Goal: Transaction & Acquisition: Book appointment/travel/reservation

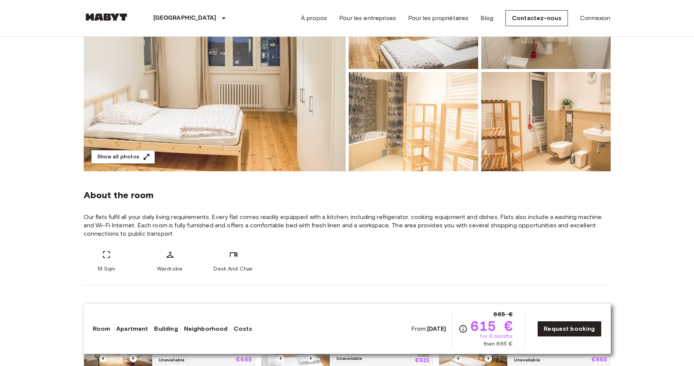
scroll to position [137, 0]
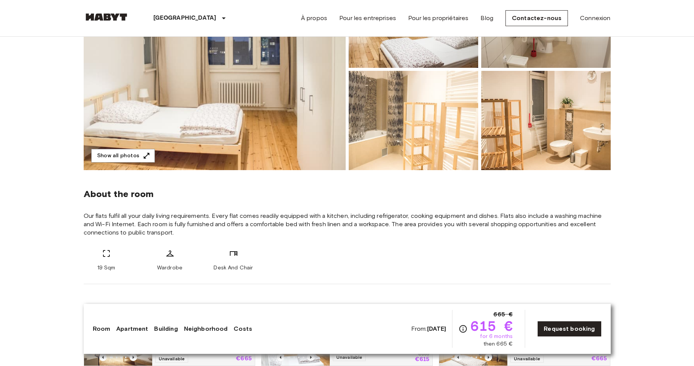
click at [233, 110] on img at bounding box center [215, 69] width 262 height 201
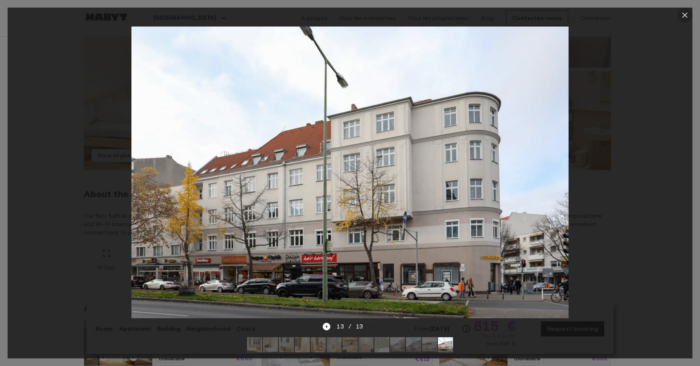
click at [685, 17] on icon "button" at bounding box center [684, 15] width 9 height 9
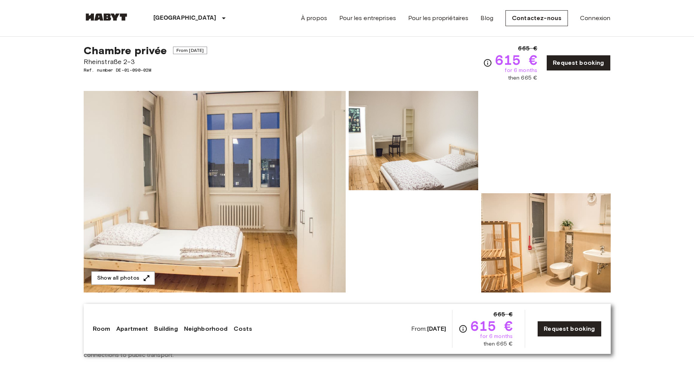
scroll to position [0, 0]
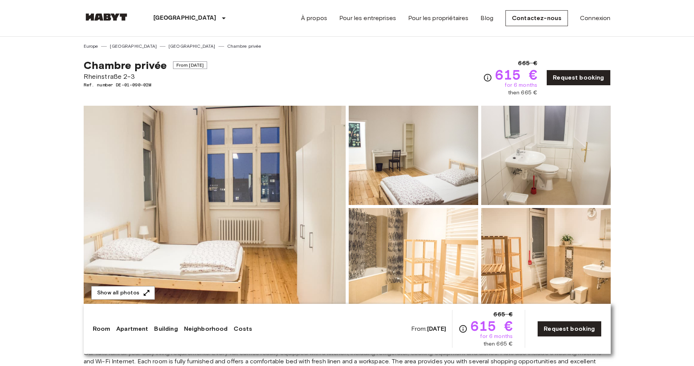
click at [126, 67] on span "Chambre privée" at bounding box center [125, 65] width 83 height 13
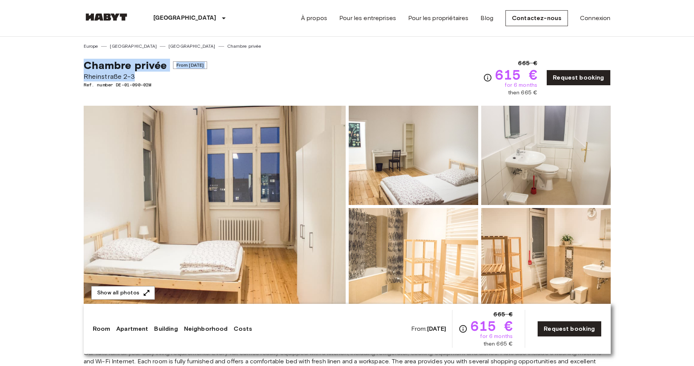
copy div "Chambre privée From [DATE] [STREET_ADDRESS]"
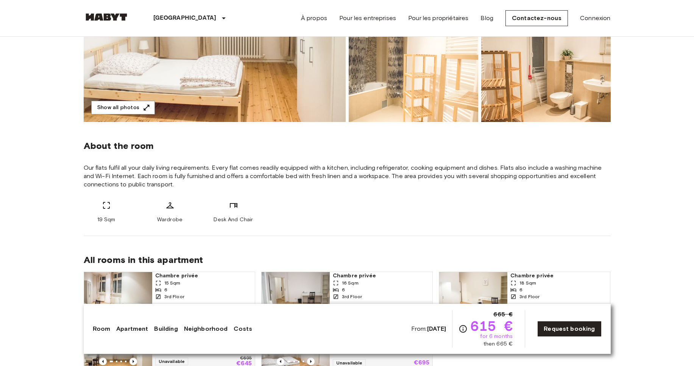
click at [258, 206] on div "19 Sqm Wardrobe Desk And Chair" at bounding box center [347, 212] width 527 height 23
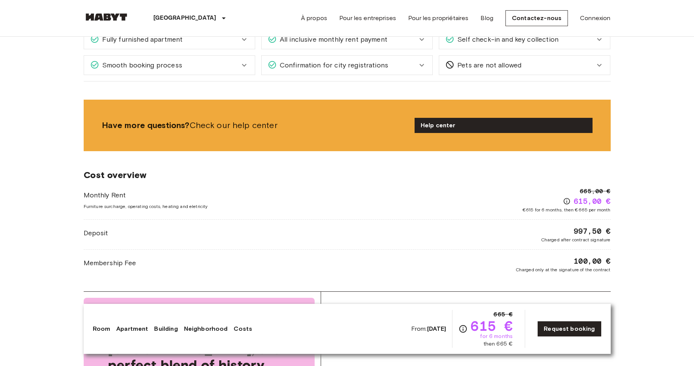
scroll to position [742, 0]
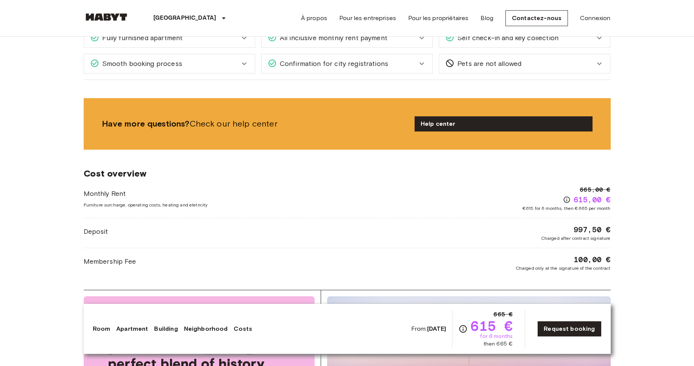
click at [275, 205] on div "Monthly Rent Furniture surcharge, operating costs, heating and eletricity 665,0…" at bounding box center [347, 198] width 527 height 27
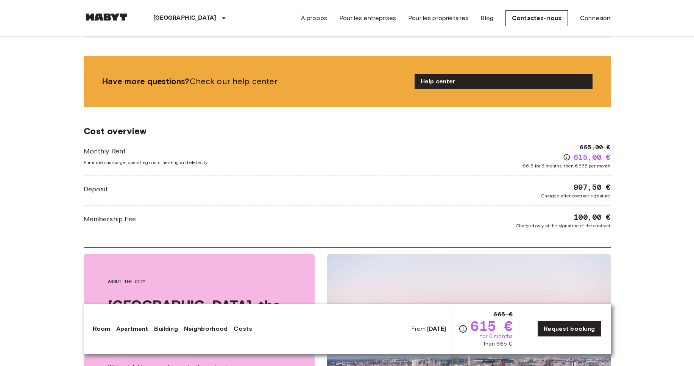
scroll to position [792, 0]
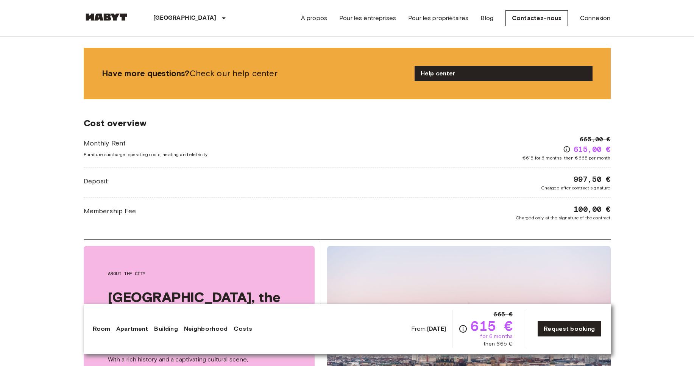
click at [299, 176] on div "Deposit 997,50 € Charged after contract signature" at bounding box center [347, 182] width 527 height 17
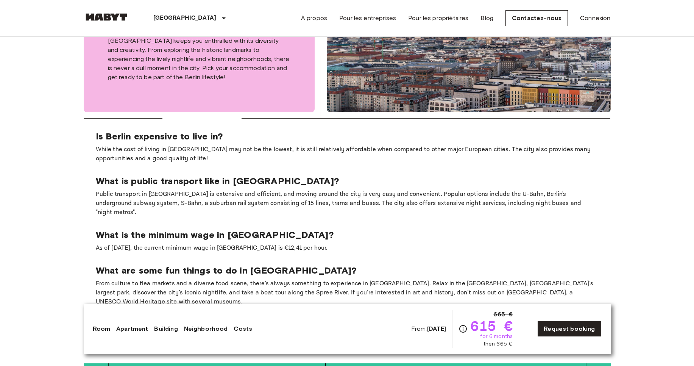
scroll to position [1357, 0]
